Goal: Task Accomplishment & Management: Use online tool/utility

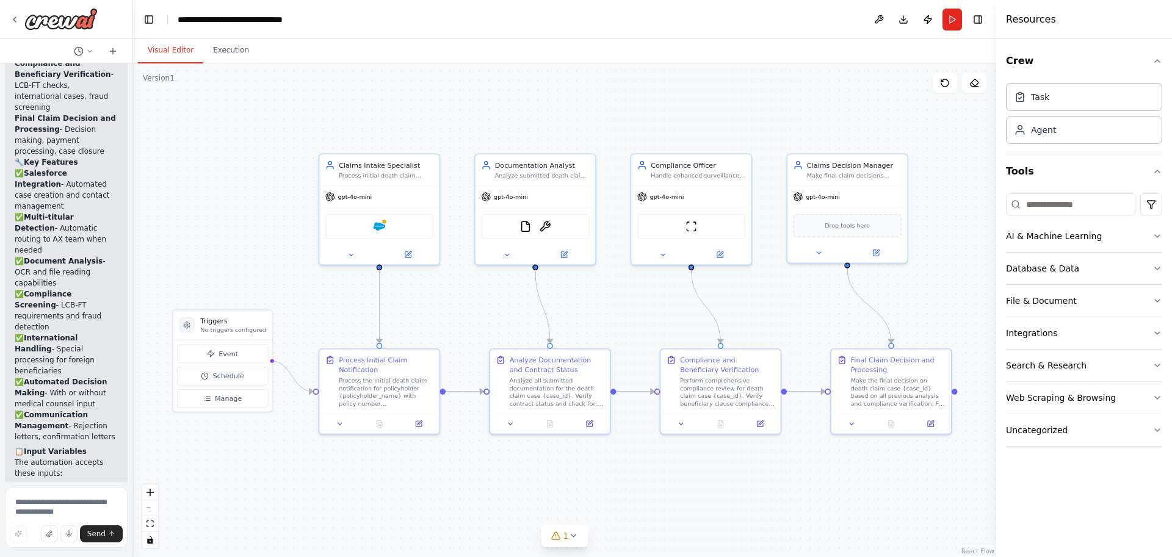
click at [199, 161] on div ".deletable-edge-delete-btn { width: 20px; height: 20px; border: 0px solid #ffff…" at bounding box center [564, 310] width 863 height 494
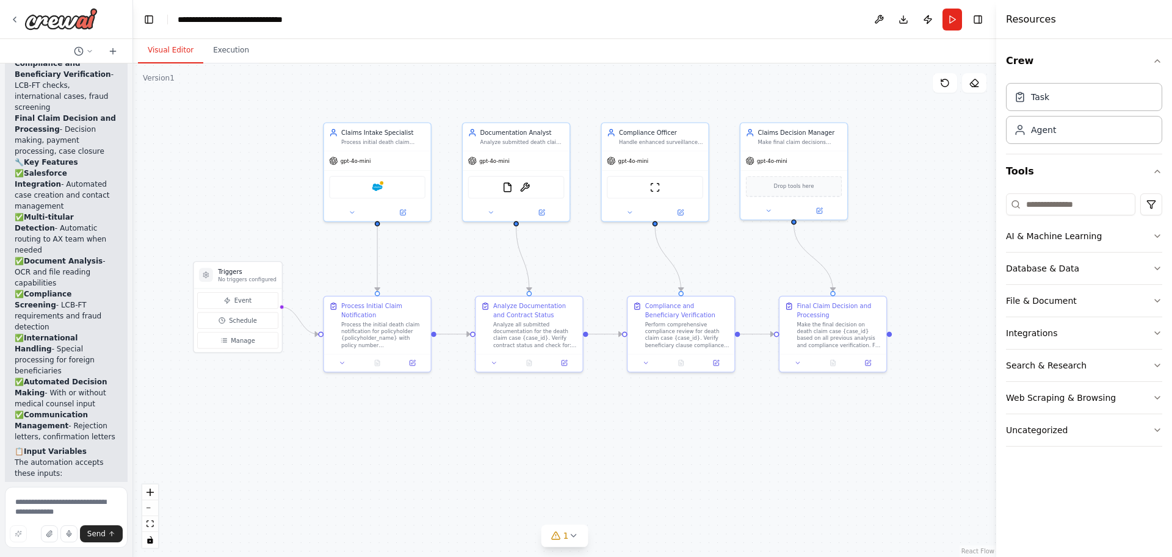
drag, startPoint x: 294, startPoint y: 451, endPoint x: 303, endPoint y: 388, distance: 62.9
click at [303, 388] on div ".deletable-edge-delete-btn { width: 20px; height: 20px; border: 0px solid #ffff…" at bounding box center [564, 310] width 863 height 494
click at [223, 346] on button "Manage" at bounding box center [237, 340] width 81 height 16
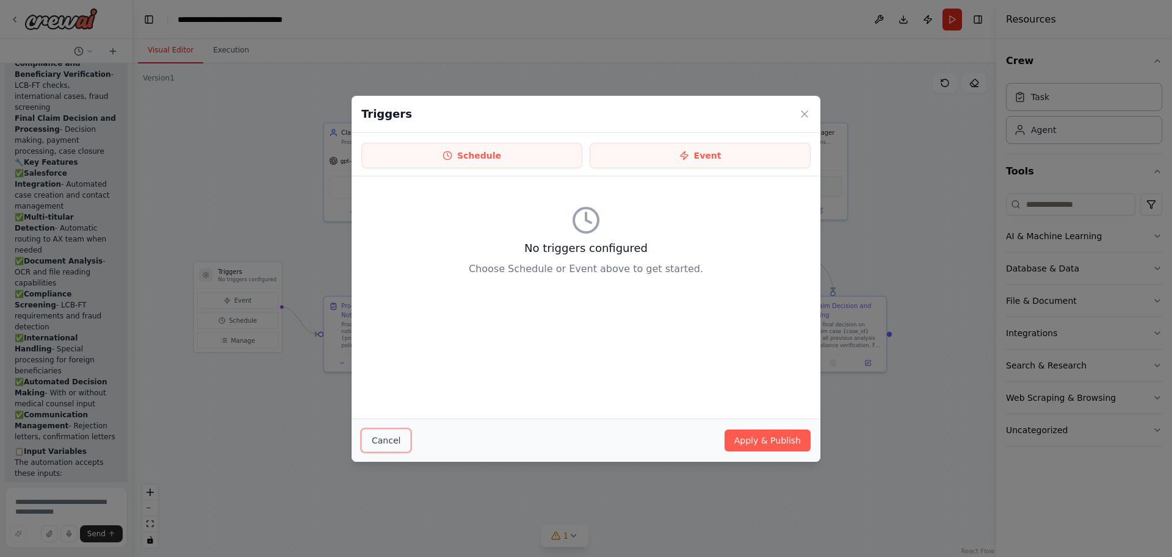
click at [380, 440] on button "Cancel" at bounding box center [385, 440] width 49 height 23
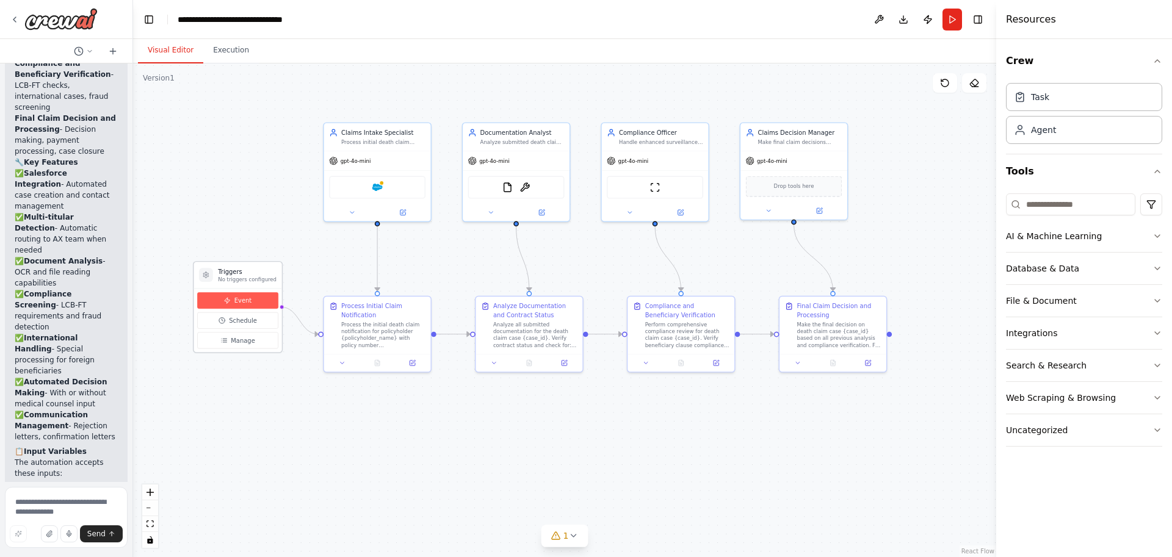
click at [252, 305] on button "Event" at bounding box center [237, 300] width 81 height 16
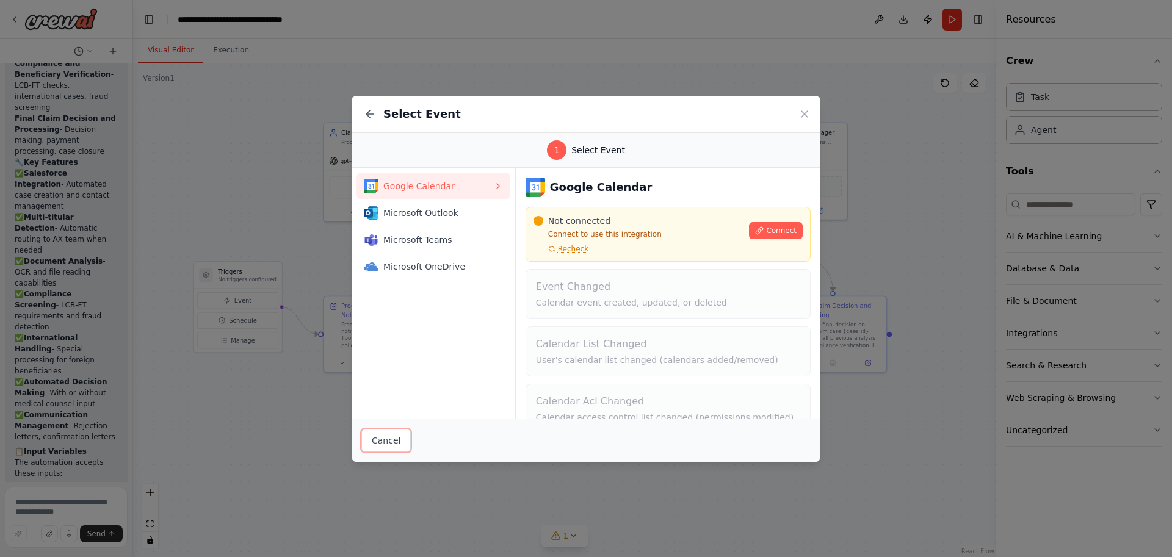
drag, startPoint x: 387, startPoint y: 445, endPoint x: 481, endPoint y: 444, distance: 94.0
click at [481, 444] on div "Cancel" at bounding box center [586, 440] width 469 height 43
click at [393, 443] on button "Cancel" at bounding box center [385, 440] width 49 height 23
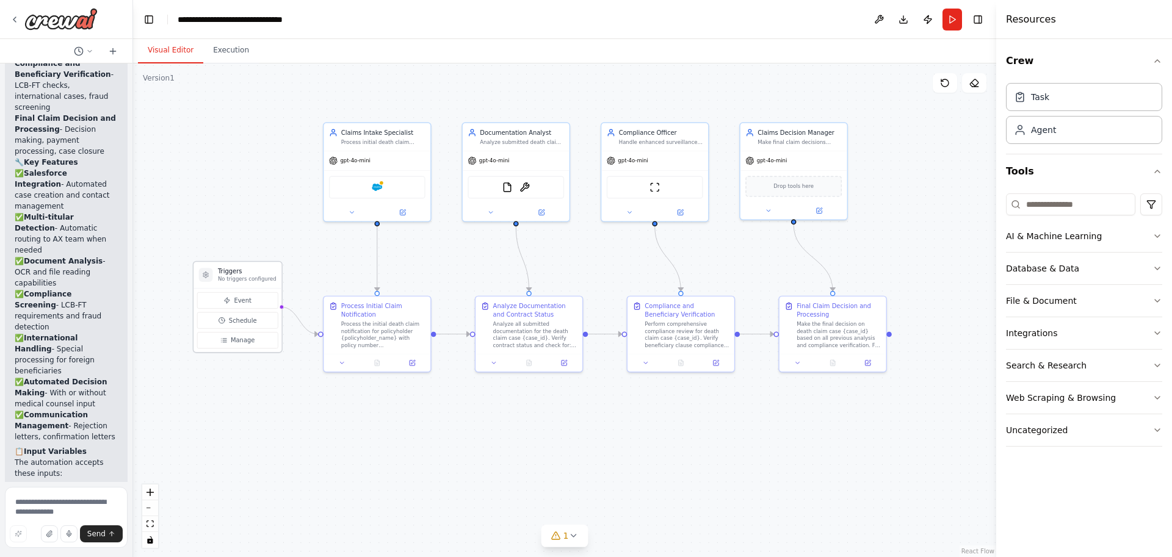
click at [251, 278] on p "No triggers configured" at bounding box center [247, 279] width 59 height 7
